Goal: Contribute content: Add original content to the website for others to see

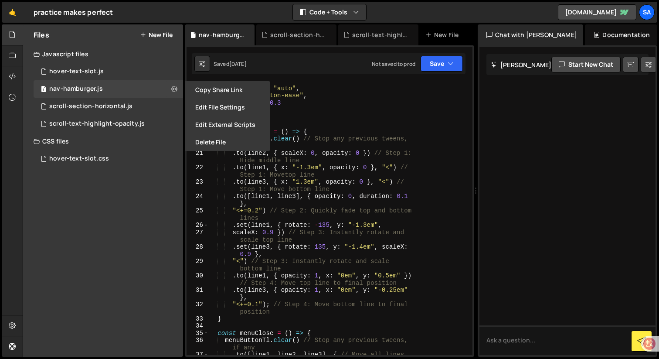
scroll to position [83, 0]
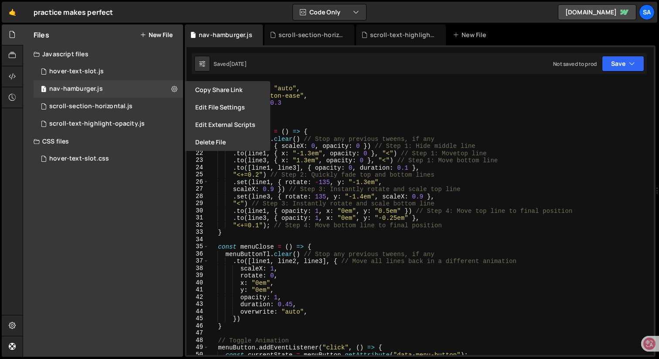
drag, startPoint x: 424, startPoint y: 95, endPoint x: 659, endPoint y: 99, distance: 234.5
click at [659, 99] on div at bounding box center [657, 190] width 3 height 333
checkbox input "false"
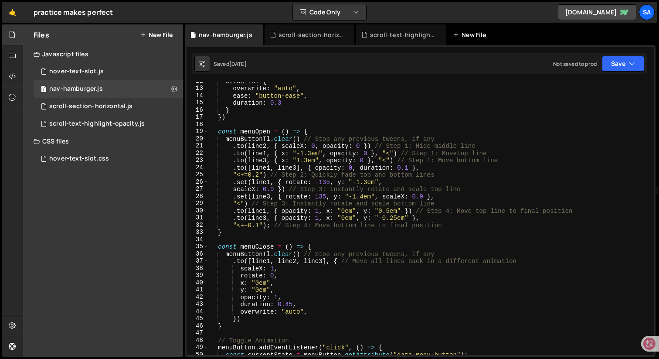
click at [469, 35] on div "New File" at bounding box center [471, 35] width 37 height 9
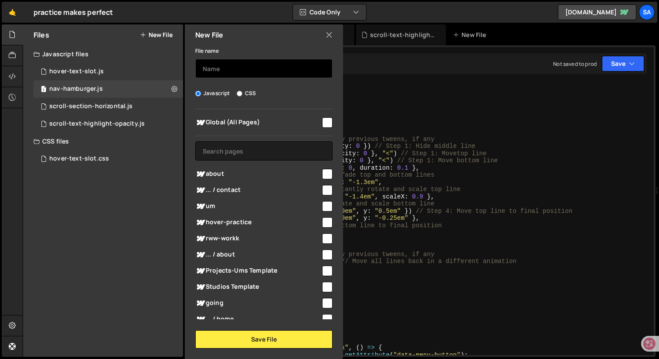
click at [232, 65] on input "text" at bounding box center [263, 68] width 137 height 19
type input "ㅔ"
type input "parallax-scroll"
click at [325, 123] on input "checkbox" at bounding box center [327, 122] width 10 height 10
checkbox input "true"
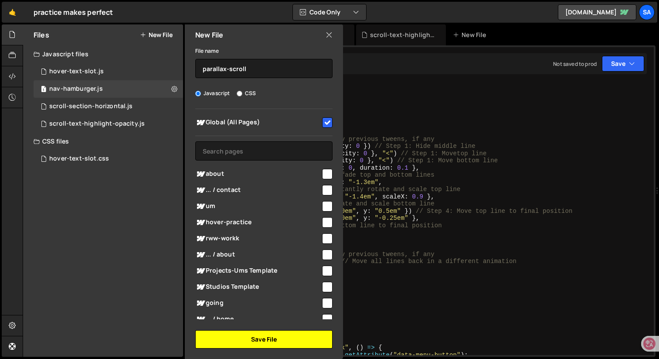
click at [268, 337] on button "Save File" at bounding box center [263, 339] width 137 height 18
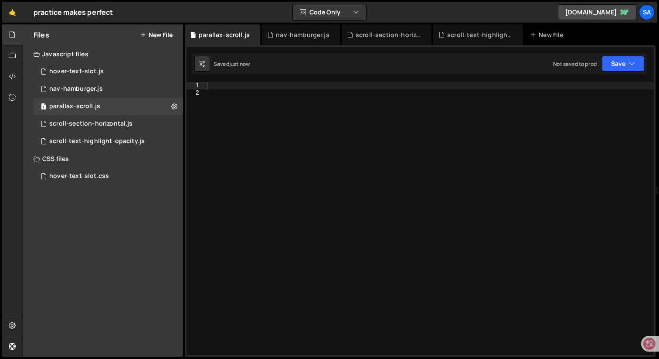
click at [248, 87] on div at bounding box center [429, 225] width 449 height 287
paste textarea "});"
type textarea "});"
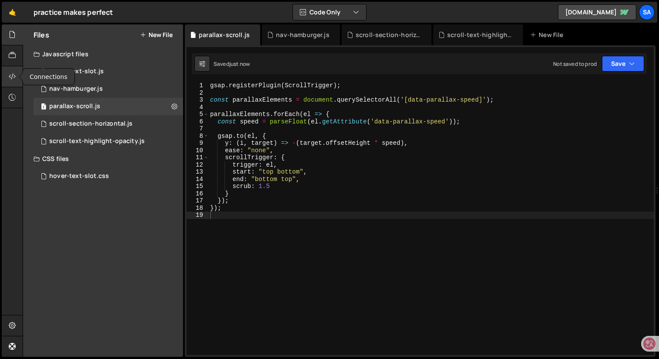
click at [12, 74] on icon at bounding box center [12, 76] width 7 height 10
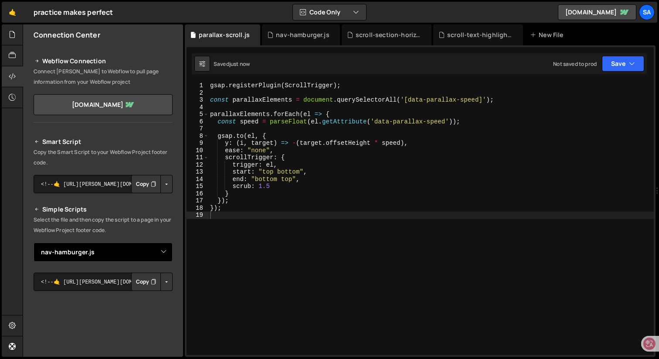
click at [160, 248] on select "Select File hover-text-slot.js nav-hamburger.js scroll-section-horizontal.js sc…" at bounding box center [103, 251] width 139 height 19
select select "45067"
click at [34, 242] on select "Select File hover-text-slot.js nav-hamburger.js scroll-section-horizontal.js sc…" at bounding box center [103, 251] width 139 height 19
click at [166, 282] on button "Button group with nested dropdown" at bounding box center [166, 281] width 12 height 18
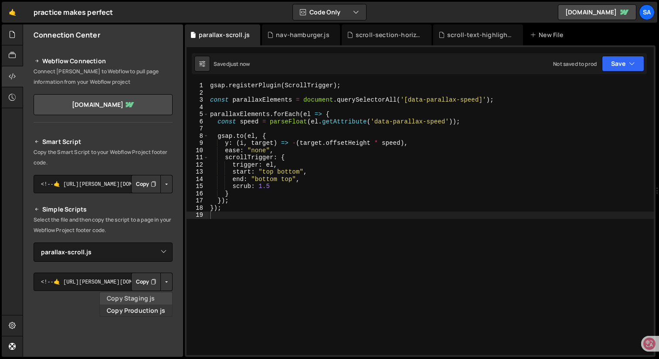
click at [151, 299] on link "Copy Staging js" at bounding box center [136, 298] width 72 height 12
